Goal: Obtain resource: Obtain resource

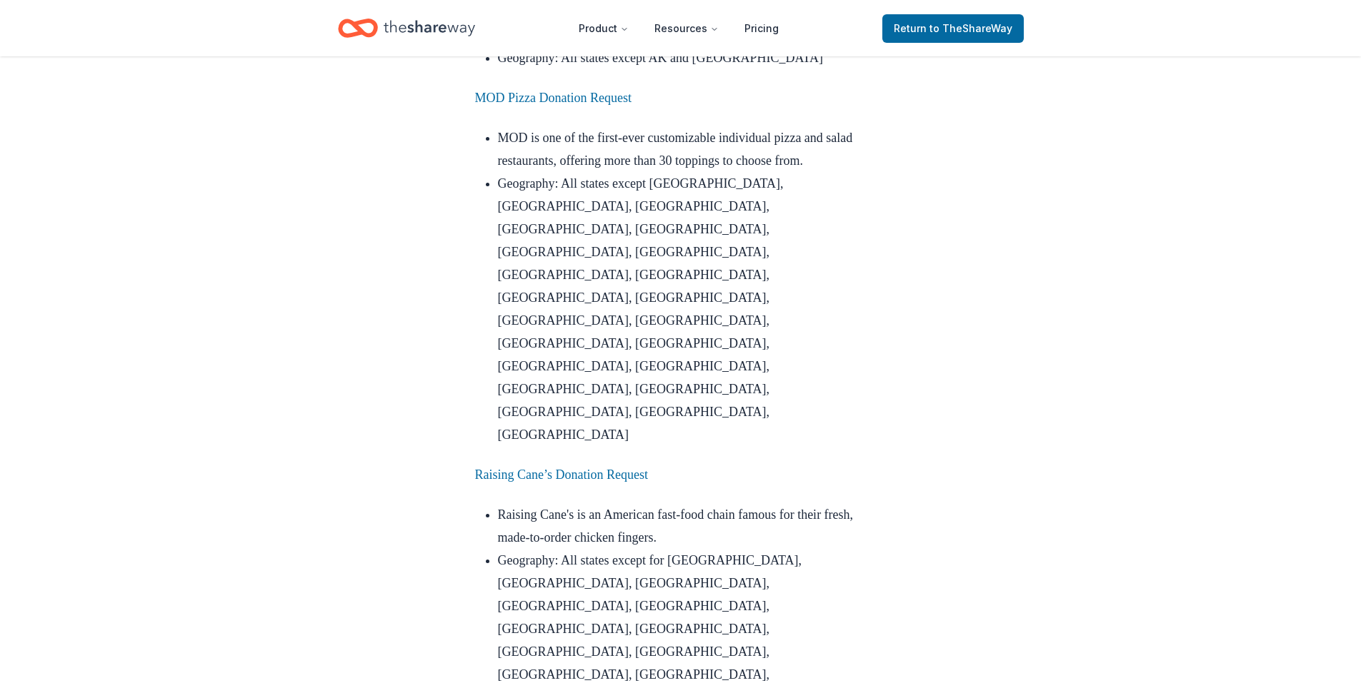
scroll to position [5360, 0]
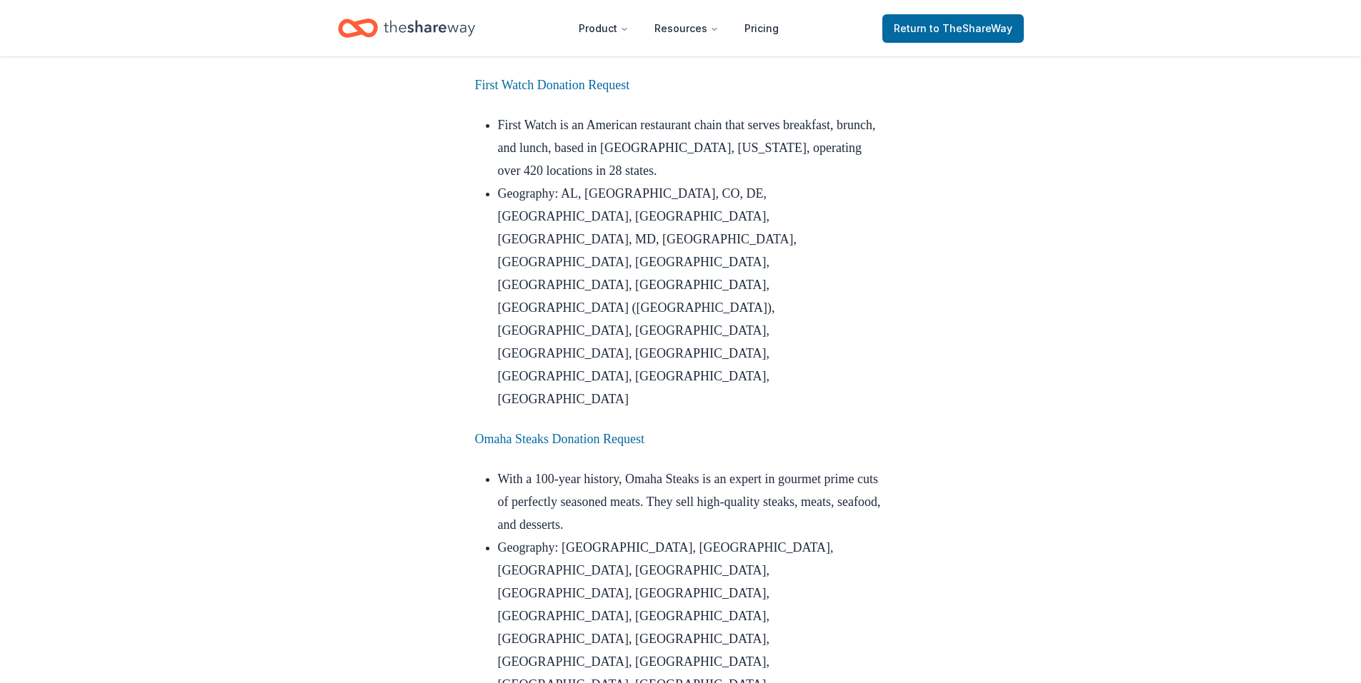
scroll to position [1328, 0]
click at [572, 91] on link "First Watch Donation Request" at bounding box center [552, 84] width 155 height 14
click at [592, 91] on link "First Watch Donation Request" at bounding box center [552, 84] width 155 height 14
